Goal: Check status: Check status

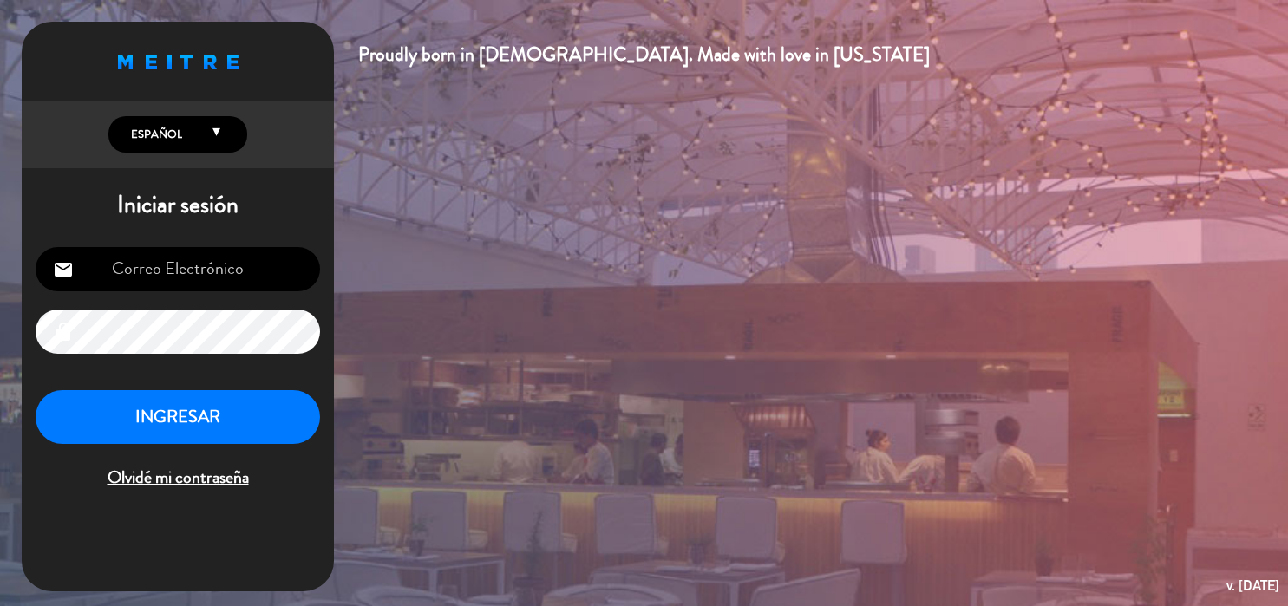
type input "[EMAIL_ADDRESS][DOMAIN_NAME]"
click at [249, 427] on button "INGRESAR" at bounding box center [178, 417] width 285 height 55
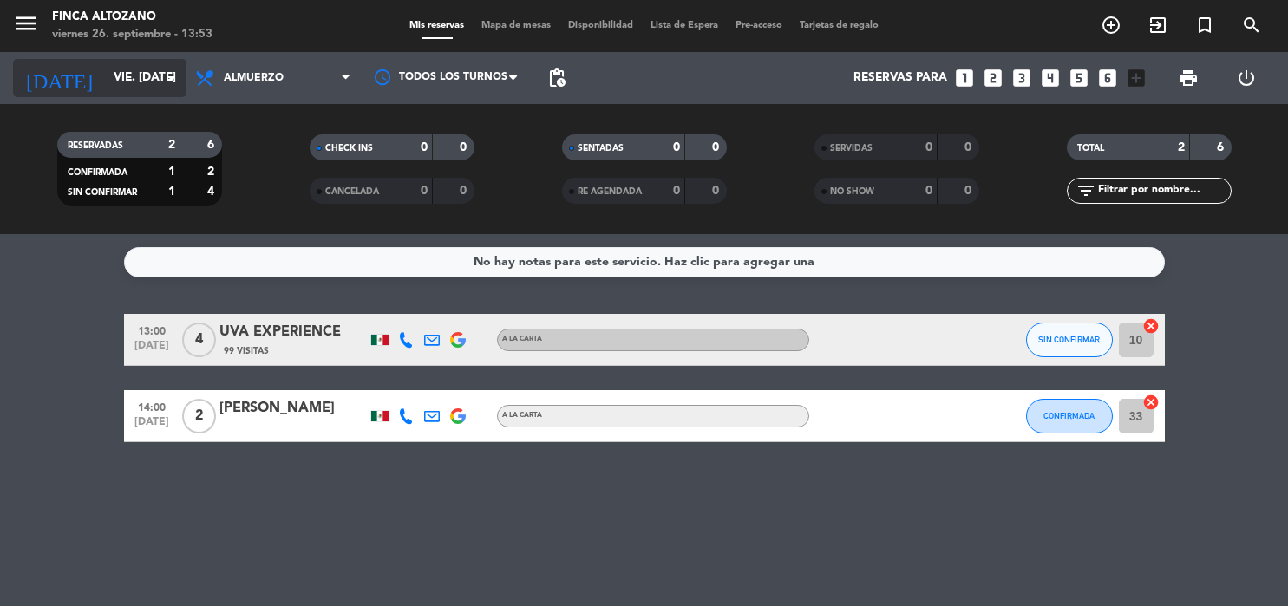
click at [174, 72] on icon "arrow_drop_down" at bounding box center [171, 78] width 21 height 21
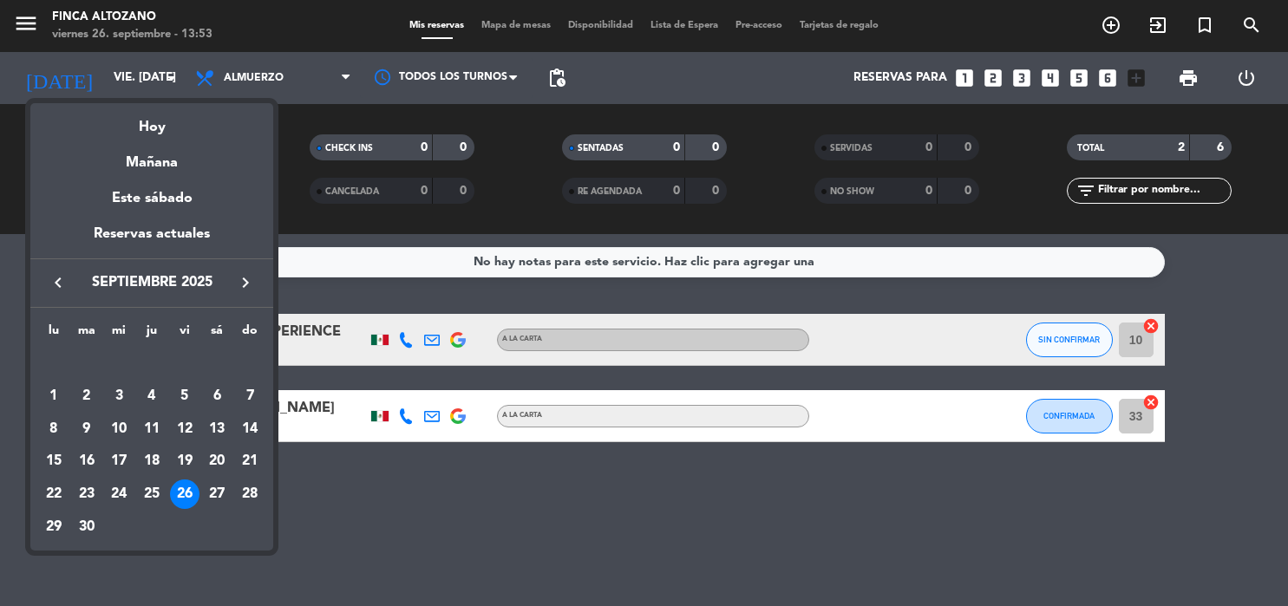
click at [247, 281] on icon "keyboard_arrow_right" at bounding box center [245, 282] width 21 height 21
click at [121, 396] on div "1" at bounding box center [118, 396] width 29 height 29
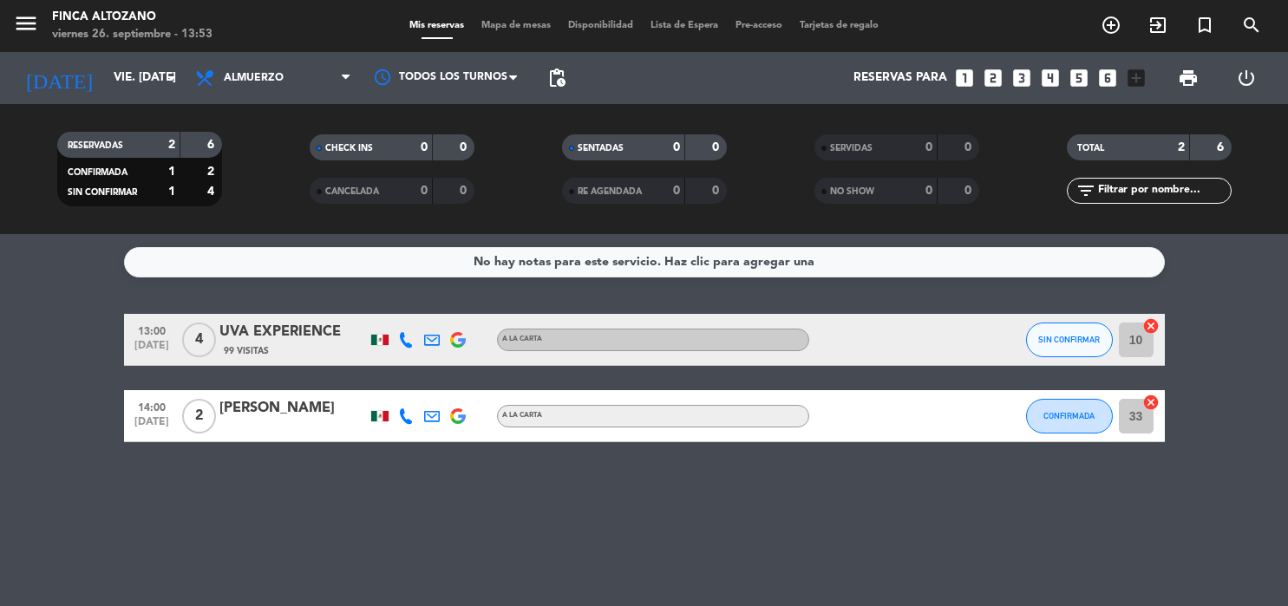
type input "mié. [DATE]"
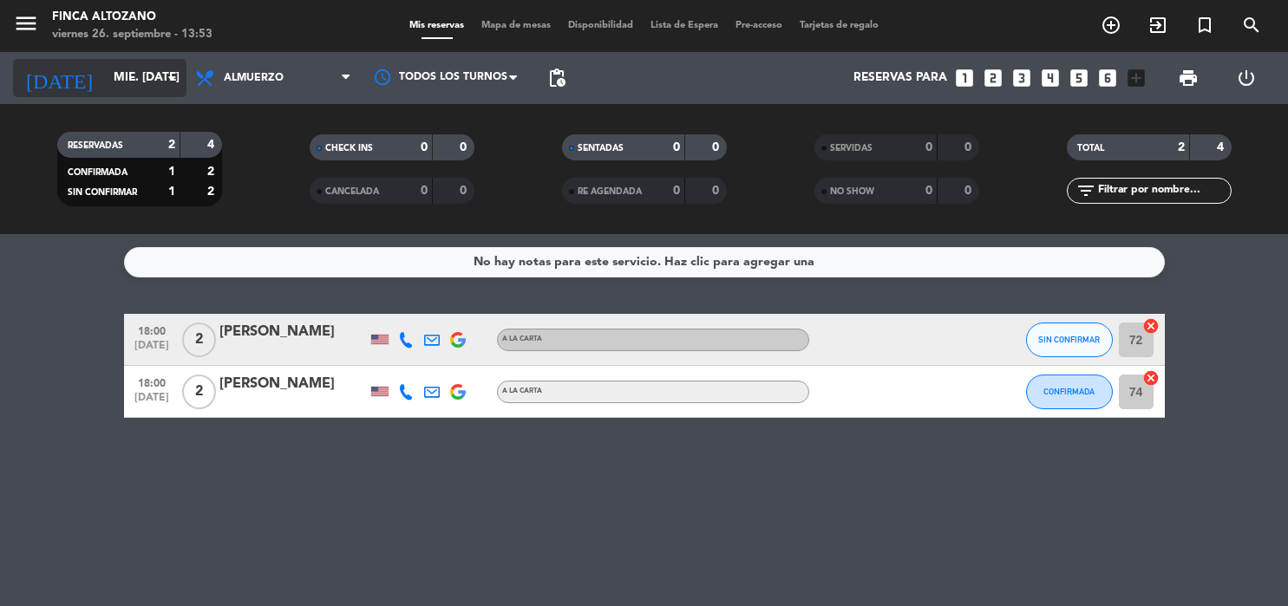
click at [132, 75] on input "mié. [DATE]" at bounding box center [187, 77] width 164 height 31
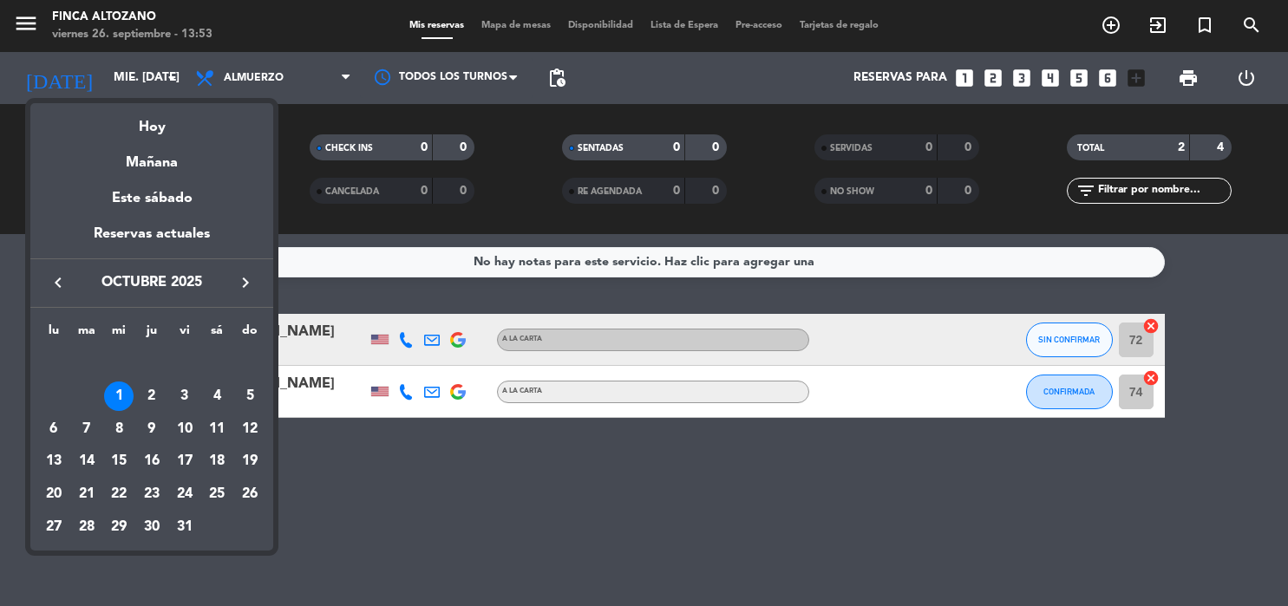
click at [121, 390] on div "1" at bounding box center [118, 396] width 29 height 29
